Goal: Communication & Community: Answer question/provide support

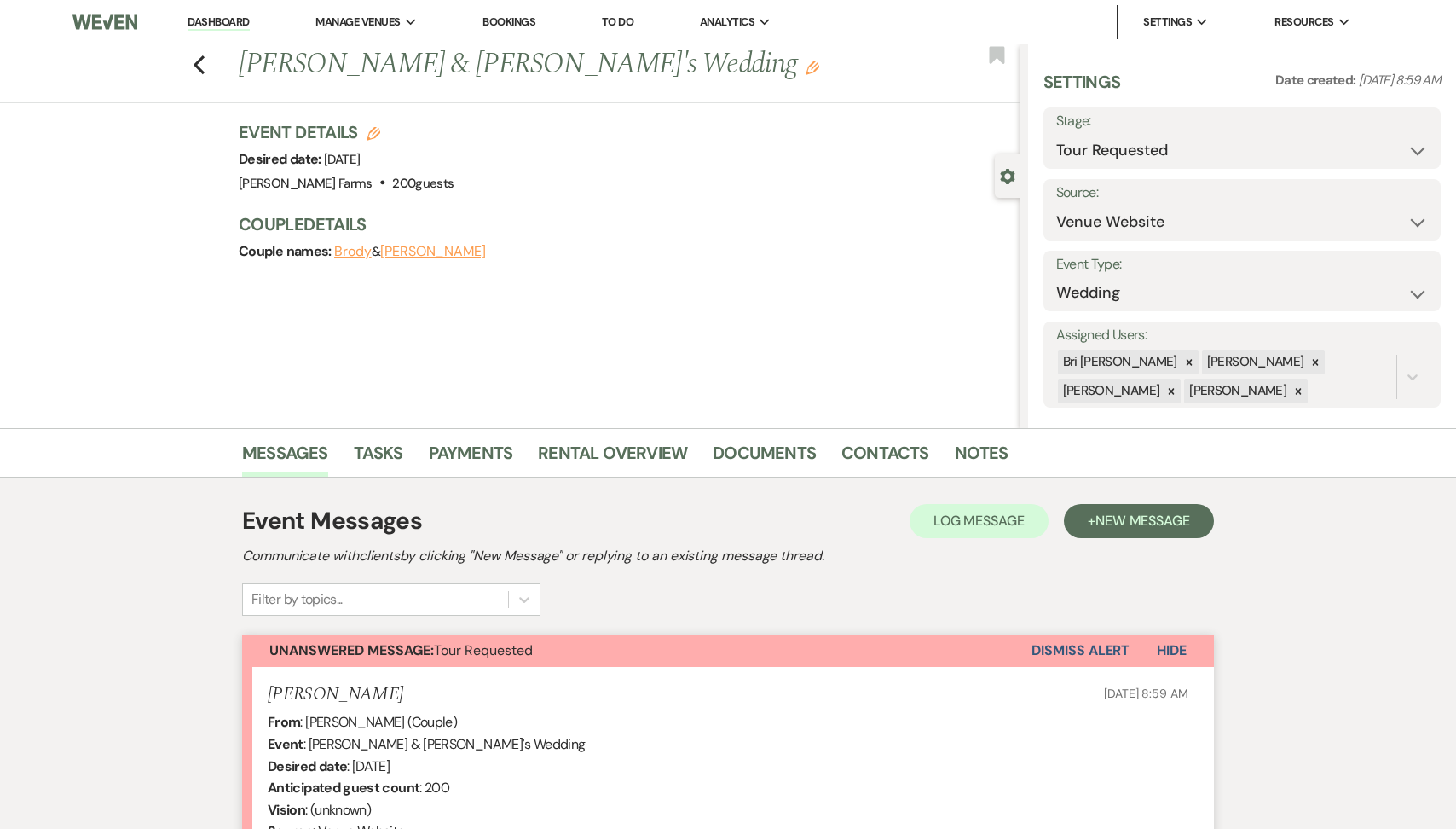
click at [241, 28] on link "Dashboard" at bounding box center [218, 23] width 62 height 16
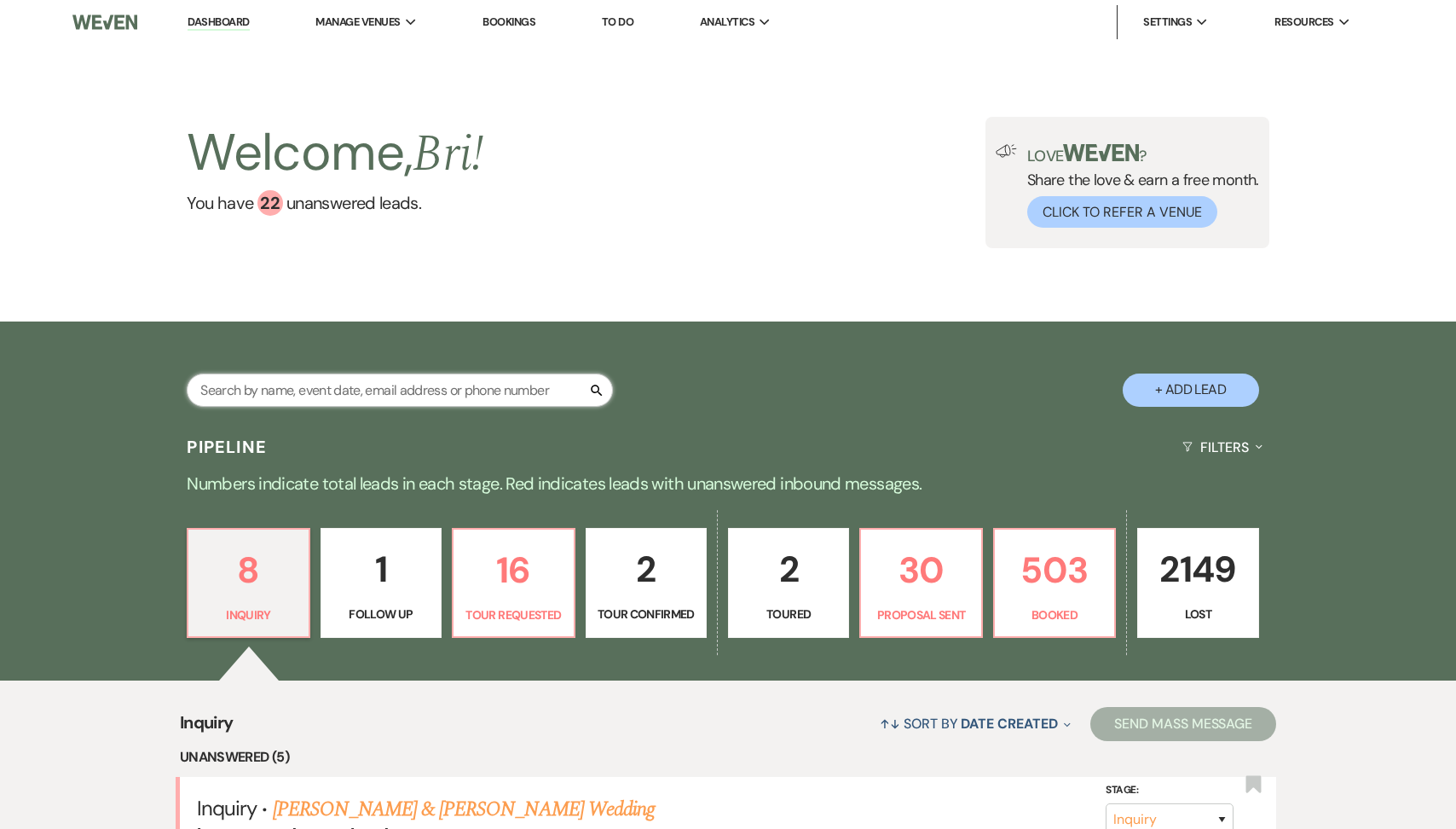
click at [267, 384] on input "text" at bounding box center [400, 390] width 426 height 33
type input "[PERSON_NAME]"
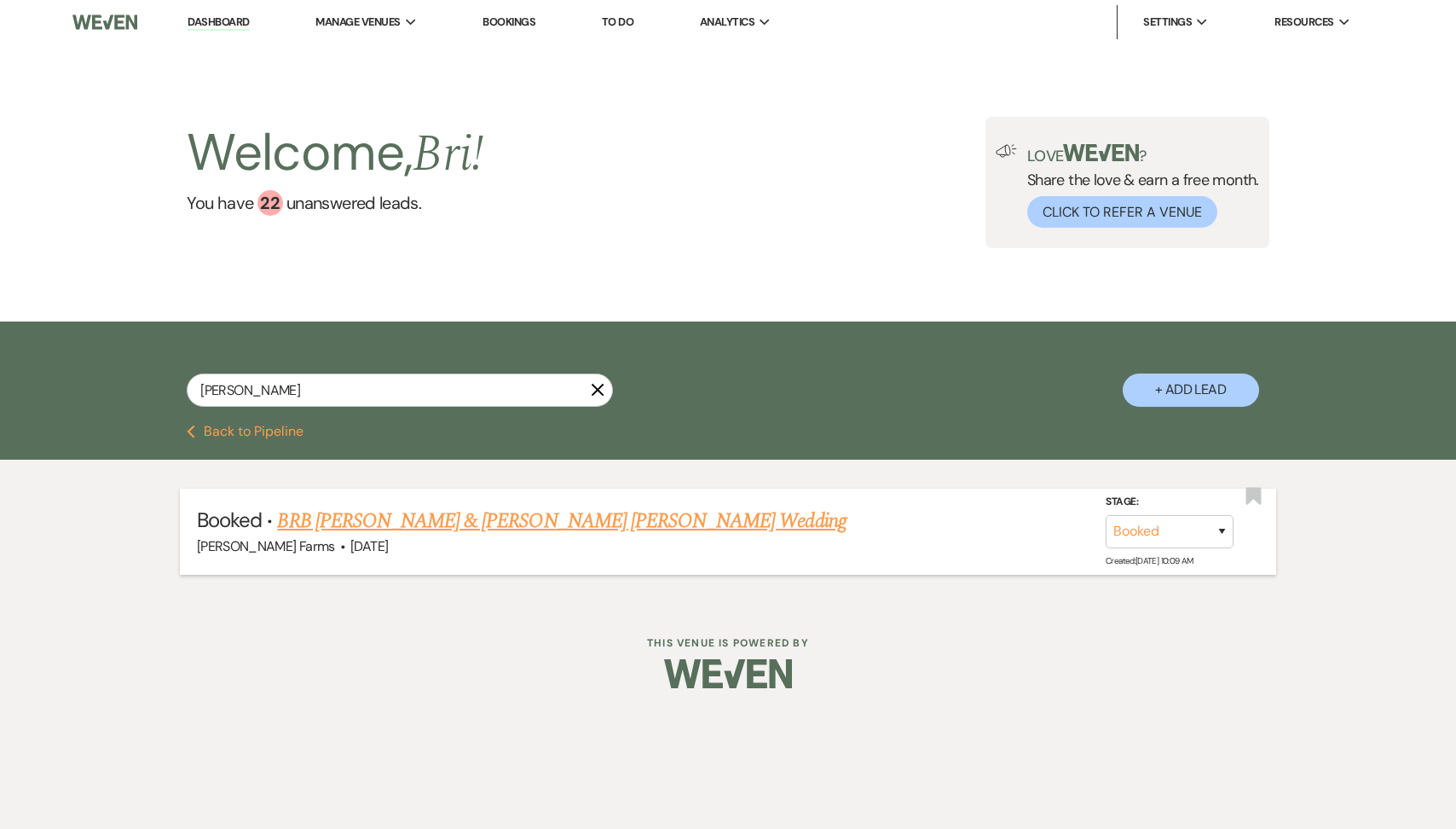
click at [372, 517] on link "BRB [PERSON_NAME] & [PERSON_NAME] [PERSON_NAME] Wedding" at bounding box center [561, 521] width 568 height 30
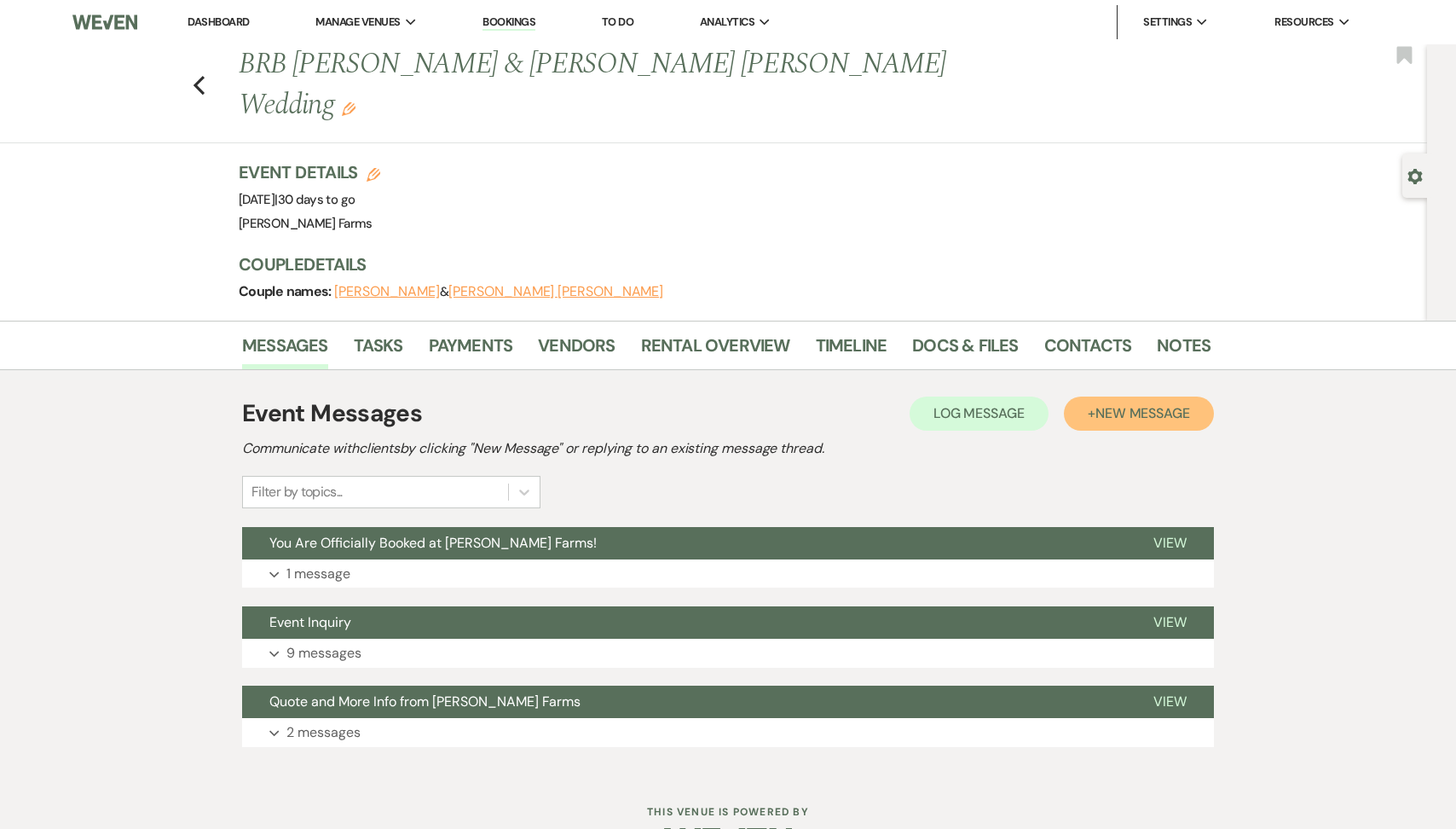
click at [1091, 397] on button "+ New Message" at bounding box center [1139, 414] width 150 height 34
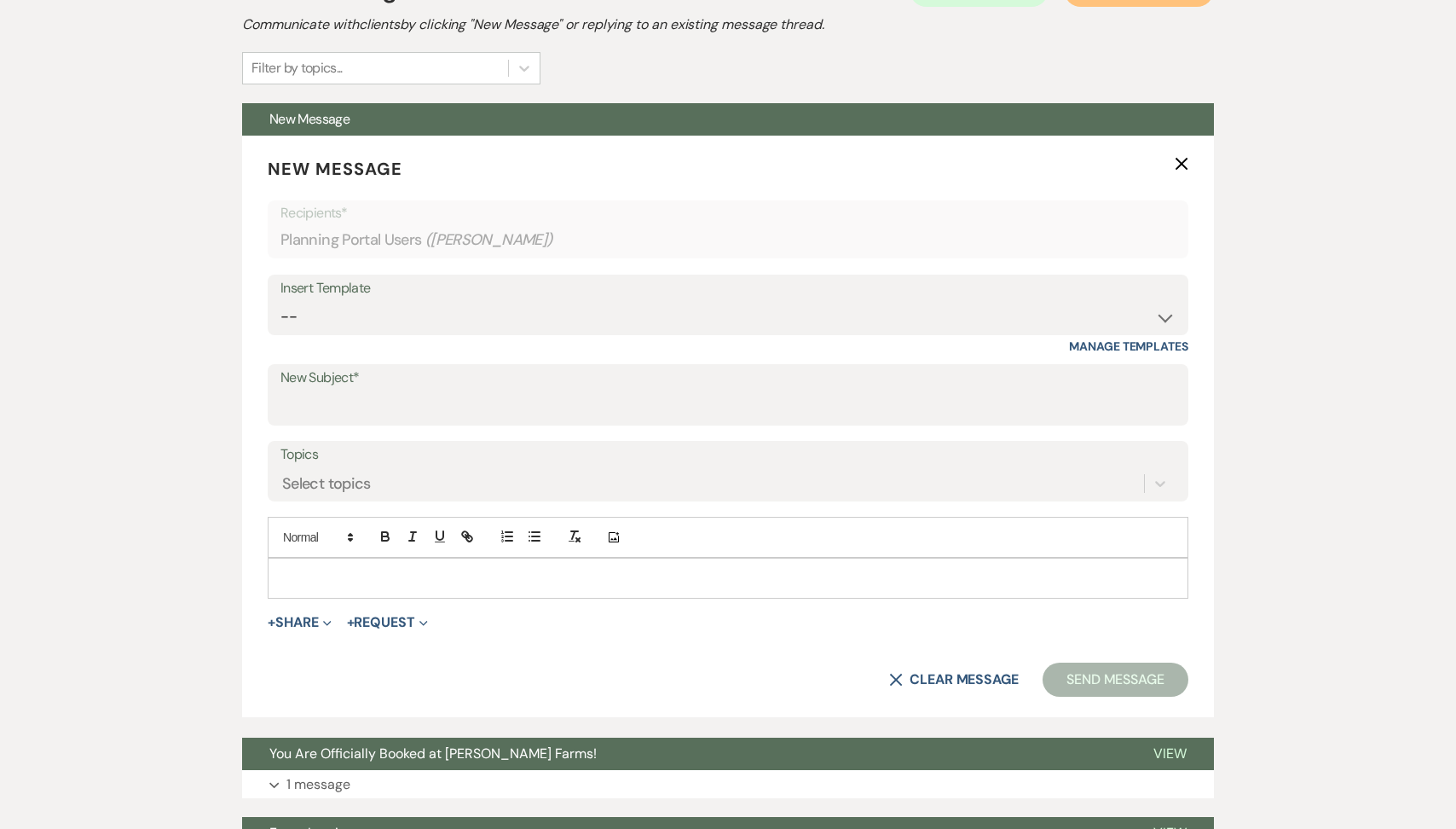
scroll to position [466, 0]
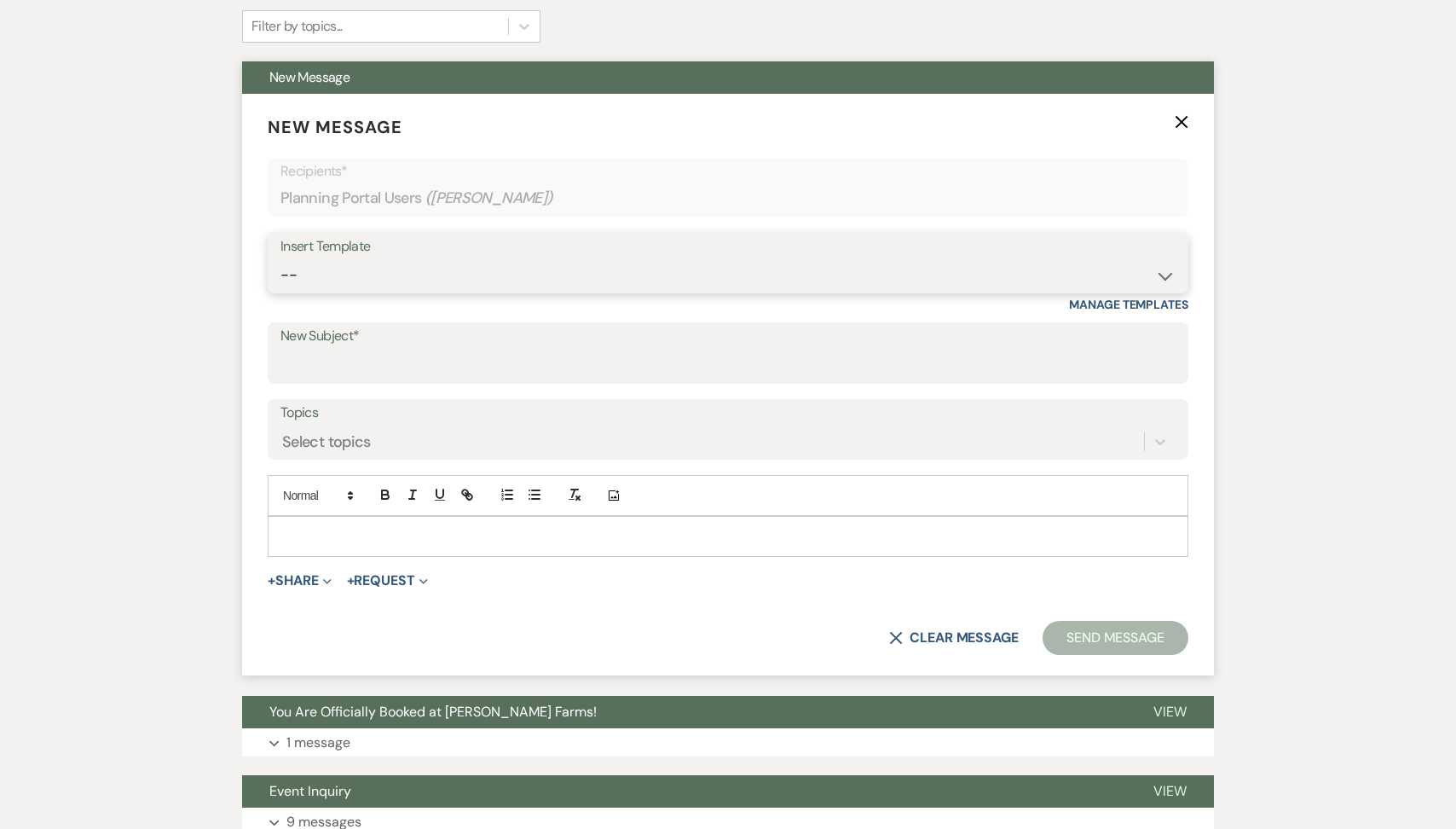
click at [445, 258] on select "-- Tour Request Response Follow Up Contract (Pre-Booked Leads) Weven Planning P…" at bounding box center [728, 275] width 895 height 33
select select "2893"
type input "Catering Tasting"
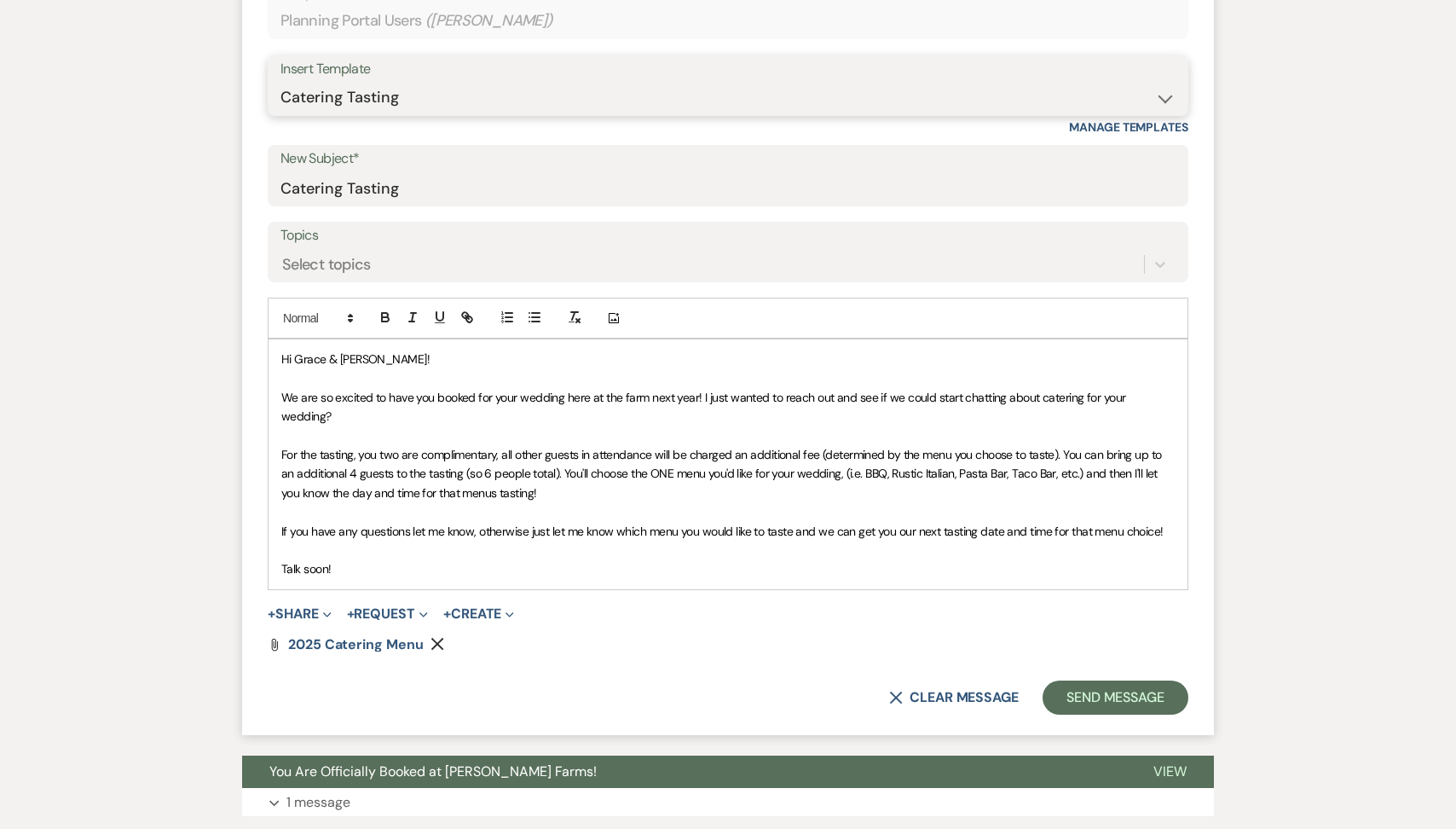
scroll to position [651, 0]
